Goal: Find specific page/section

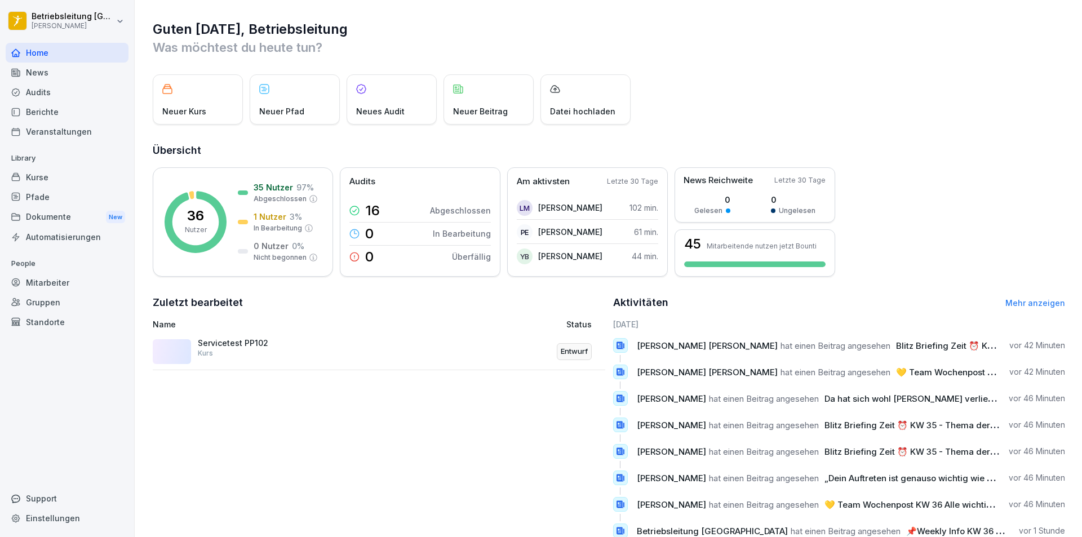
click at [73, 287] on div "Mitarbeiter" at bounding box center [67, 283] width 123 height 20
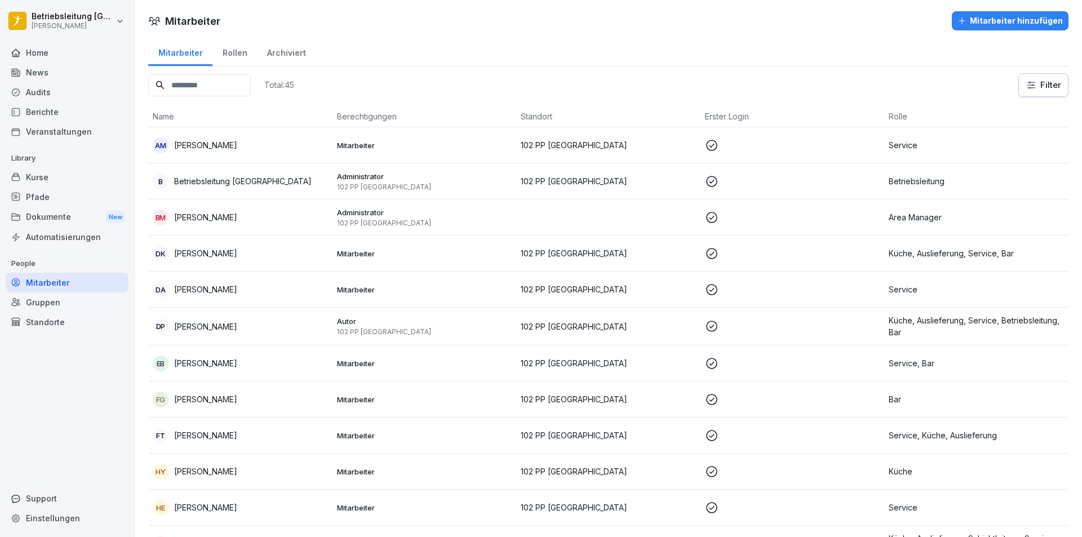
click at [47, 176] on div "Kurse" at bounding box center [67, 177] width 123 height 20
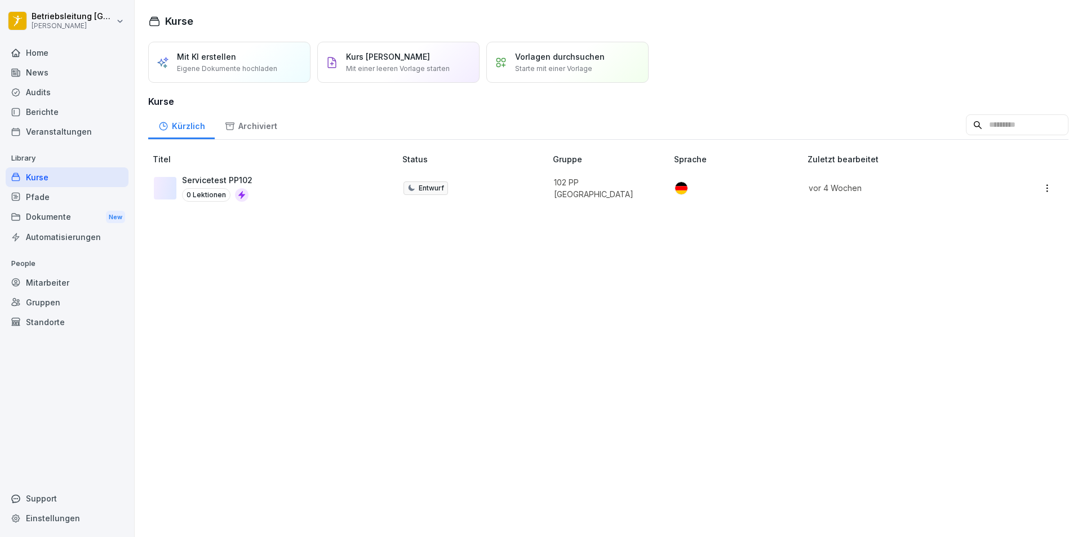
click at [33, 59] on div "Home" at bounding box center [67, 53] width 123 height 20
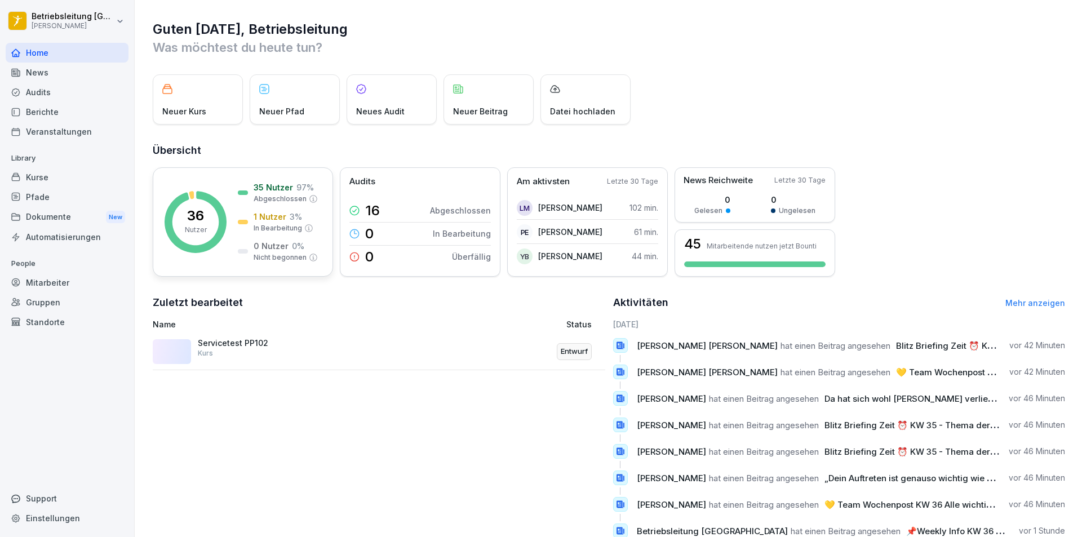
click at [308, 227] on icon at bounding box center [308, 228] width 9 height 9
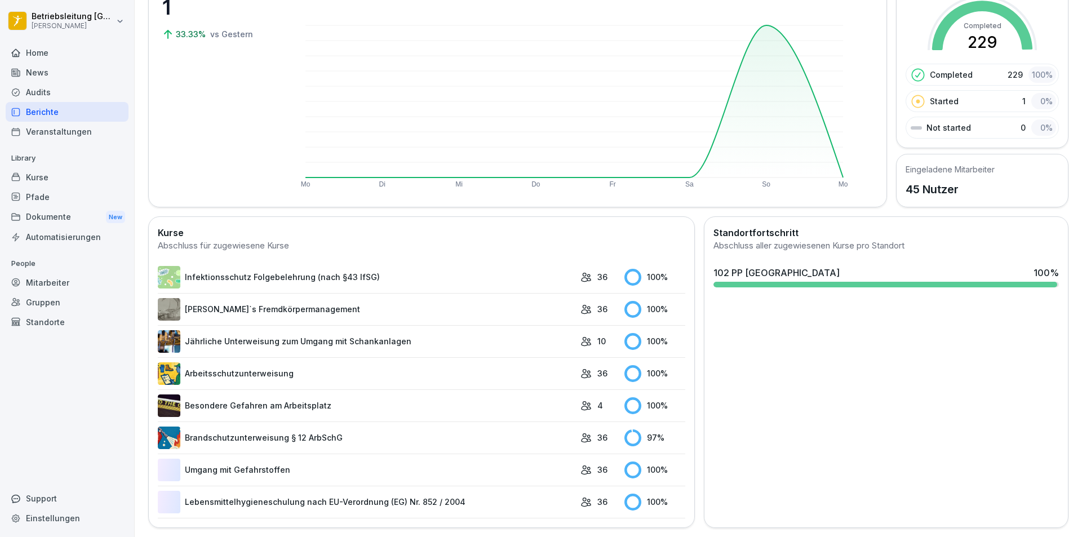
scroll to position [119, 0]
click at [396, 428] on link "Brandschutzunterweisung § 12 ArbSchG" at bounding box center [366, 438] width 417 height 23
